Goal: Complete application form

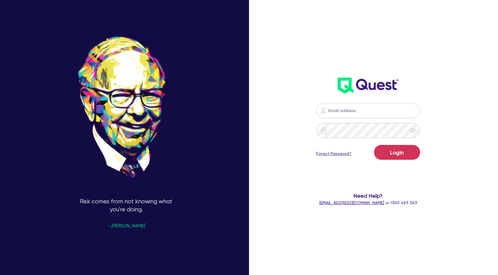
scroll to position [0, 0]
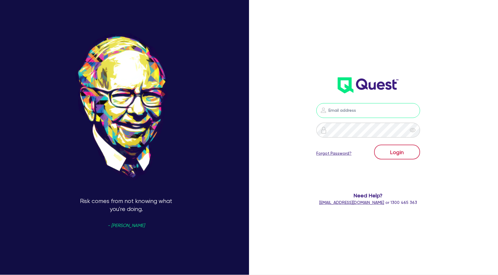
type input "[PERSON_NAME][EMAIL_ADDRESS][DOMAIN_NAME]"
click at [412, 151] on button "Login" at bounding box center [397, 152] width 46 height 15
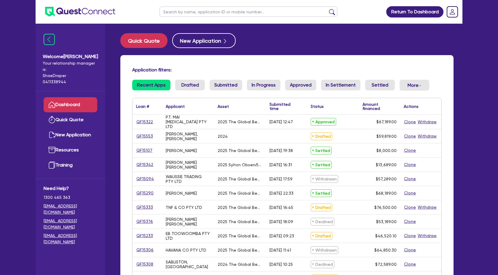
scroll to position [0, 0]
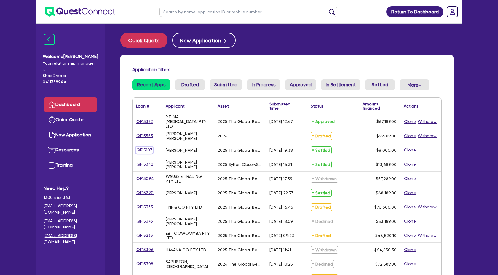
click at [149, 149] on link "QF15107" at bounding box center [144, 150] width 17 height 7
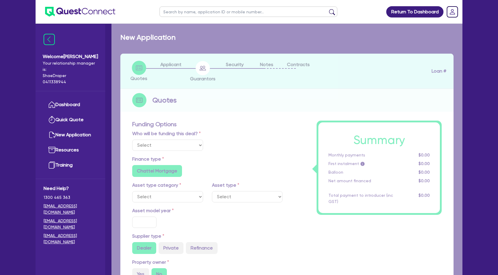
select select "Quest Finance - Own Book"
select select "TERTIARY_ASSETS"
type input "2025"
type input "10,000"
type input "2,000"
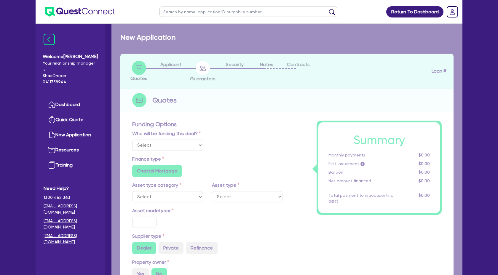
type input "4"
type input "320"
type input "17.95"
select select "BEAUTY_EQUIPMENT"
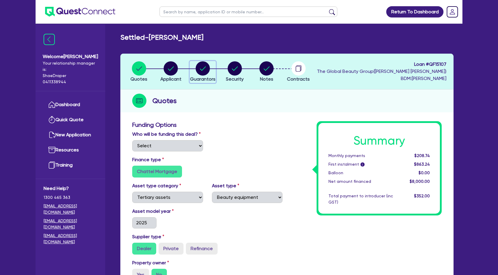
click at [207, 72] on circle "button" at bounding box center [203, 68] width 14 height 14
select select "MS"
select select "[GEOGRAPHIC_DATA]"
select select "DE_FACTO"
select select "[GEOGRAPHIC_DATA]"
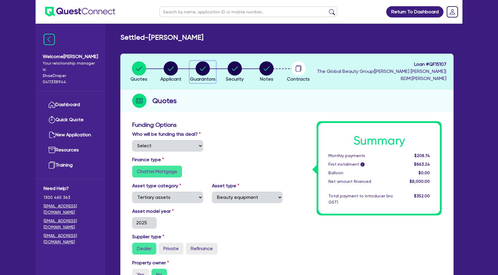
select select "CASH"
select select "HOUSEHOLD_PERSONAL"
select select "OTHER"
select select "VEHICLE_LOAN"
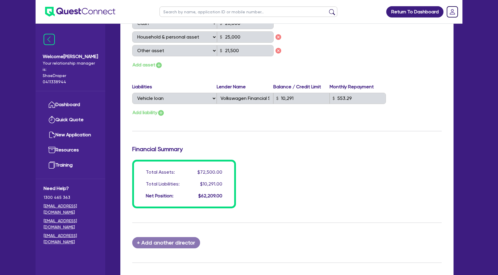
scroll to position [424, 0]
